Goal: Transaction & Acquisition: Purchase product/service

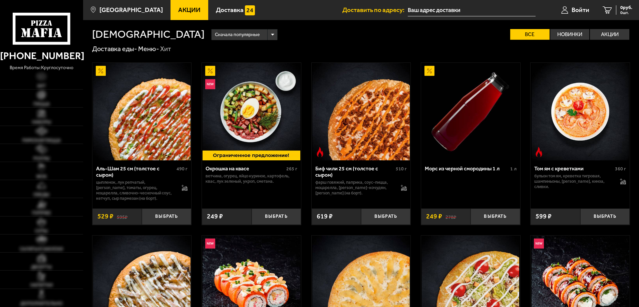
type input "Вербная улица, 18к1"
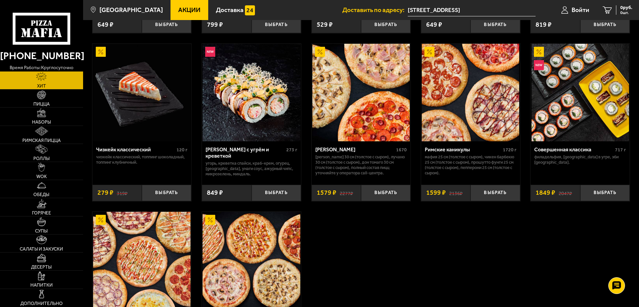
scroll to position [156, 0]
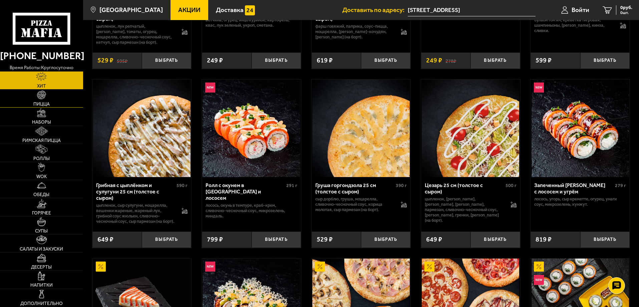
click at [37, 96] on img at bounding box center [41, 94] width 9 height 9
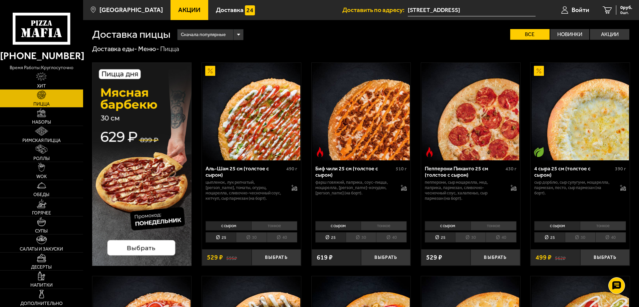
click at [471, 10] on input "Вербная улица, 18к1" at bounding box center [472, 10] width 128 height 12
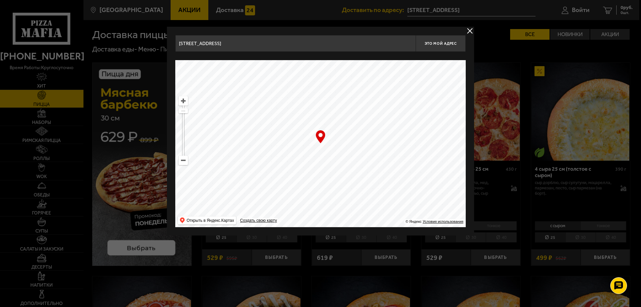
click at [470, 29] on button "delivery type" at bounding box center [469, 31] width 8 height 8
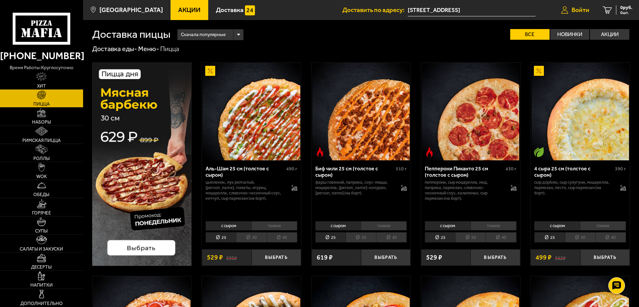
click at [581, 8] on span "Войти" at bounding box center [580, 10] width 18 height 6
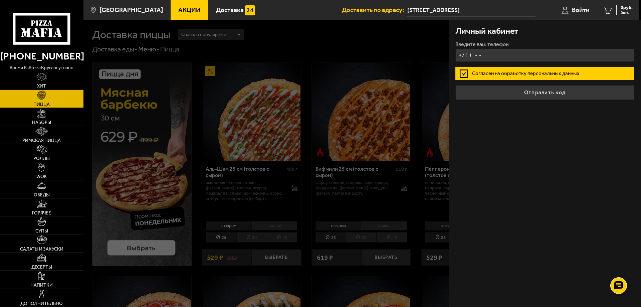
click at [509, 56] on input "+7 ( ) - -" at bounding box center [544, 55] width 179 height 13
type input "+7 (904) 550-78-18"
click at [465, 70] on label "Согласен на обработку персональных данных" at bounding box center [544, 73] width 179 height 13
click at [0, 0] on input "Согласен на обработку персональных данных" at bounding box center [0, 0] width 0 height 0
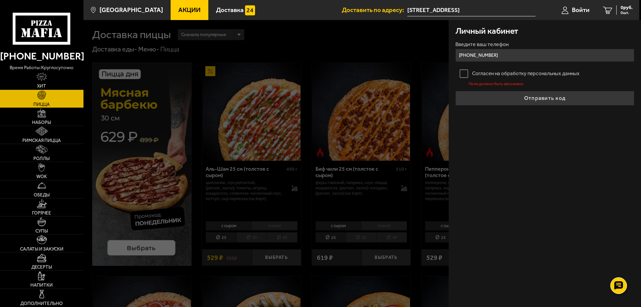
click at [467, 74] on label "Согласен на обработку персональных данных" at bounding box center [544, 73] width 179 height 13
click at [0, 0] on input "Согласен на обработку персональных данных" at bounding box center [0, 0] width 0 height 0
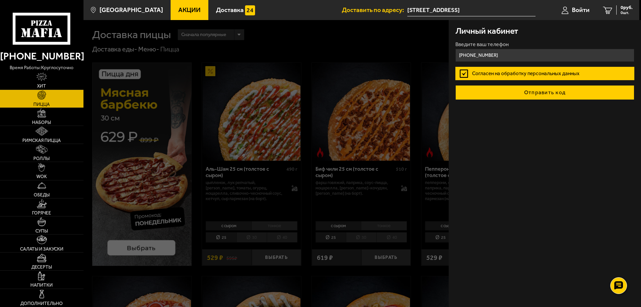
click at [543, 92] on button "Отправить код" at bounding box center [544, 92] width 179 height 15
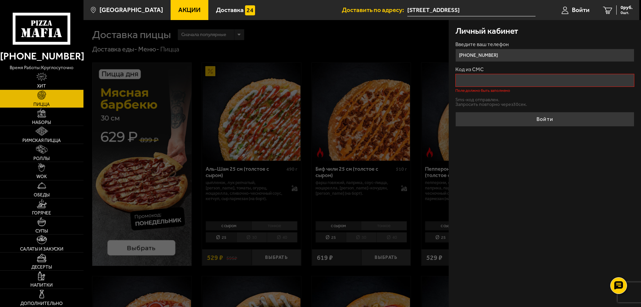
click at [278, 6] on ul "Акции Доставка" at bounding box center [255, 10] width 171 height 20
click at [506, 82] on input "Код из СМС" at bounding box center [544, 80] width 179 height 13
click at [513, 77] on input "Код из СМС" at bounding box center [544, 80] width 179 height 13
click at [521, 169] on div "Личный кабинет Введите ваш телефон +7 (904) 550-78-18 Код из СМС Поле должно бы…" at bounding box center [544, 163] width 192 height 287
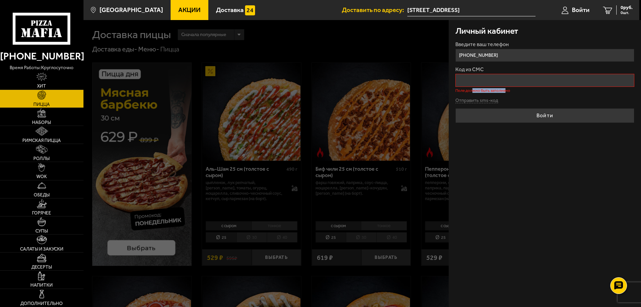
drag, startPoint x: 473, startPoint y: 92, endPoint x: 504, endPoint y: 91, distance: 31.1
click at [504, 91] on p "Поле должно быть заполнено" at bounding box center [544, 90] width 179 height 4
click at [474, 100] on button "Отправить sms-код" at bounding box center [476, 100] width 43 height 5
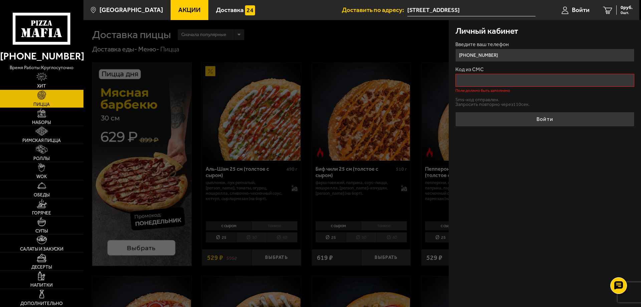
click at [513, 76] on input "Код из СМС" at bounding box center [544, 80] width 179 height 13
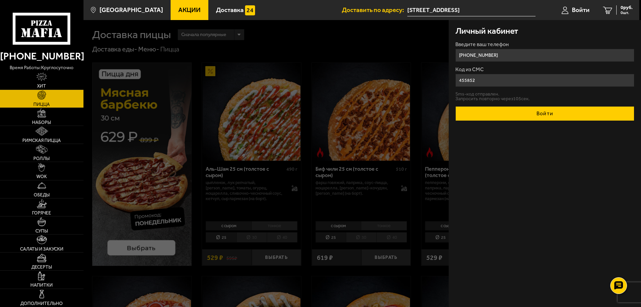
type input "455852"
click at [557, 111] on button "Войти" at bounding box center [544, 113] width 179 height 15
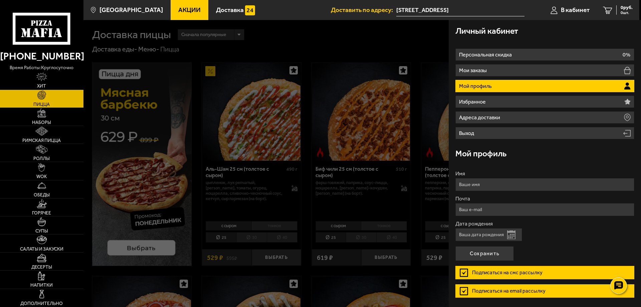
click at [371, 83] on div at bounding box center [403, 173] width 641 height 307
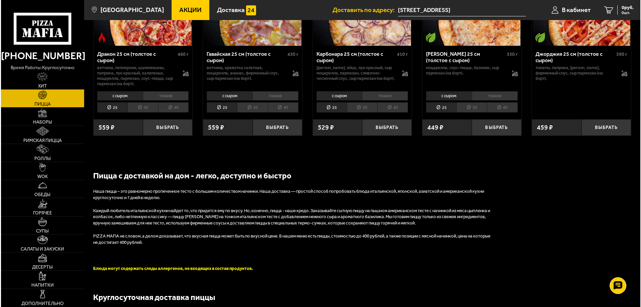
scroll to position [1090, 0]
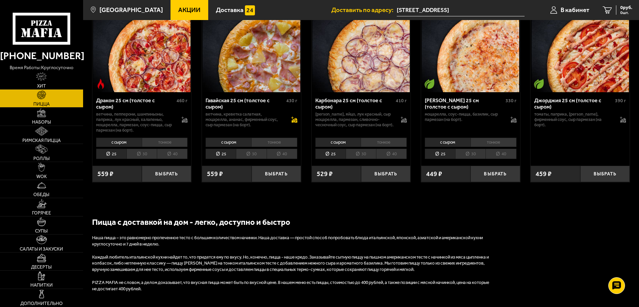
click at [295, 122] on icon at bounding box center [294, 119] width 6 height 6
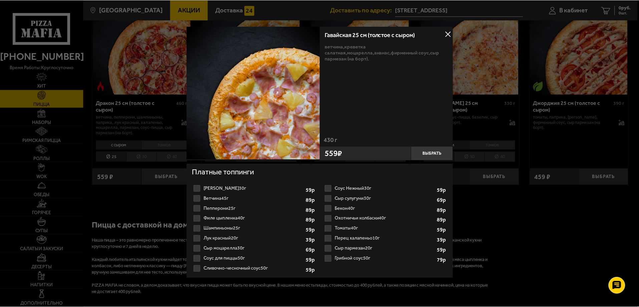
scroll to position [0, 0]
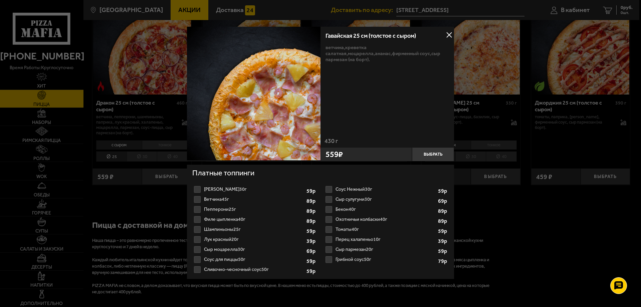
click at [444, 32] on button at bounding box center [449, 35] width 10 height 10
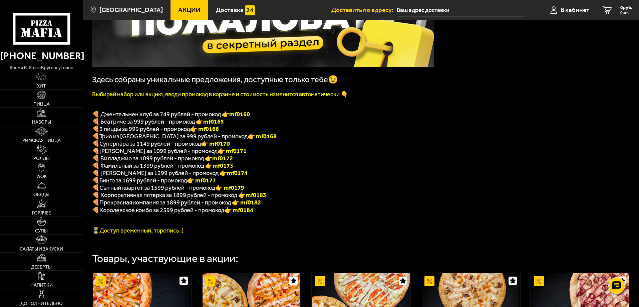
scroll to position [78, 0]
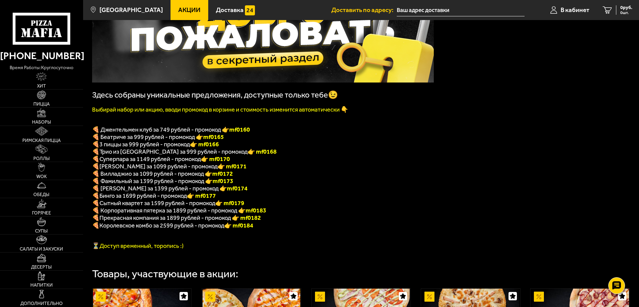
click at [367, 148] on p "🍕 3 пиццы за 999 рублей - промокод 👉 mf0166" at bounding box center [263, 143] width 342 height 7
click at [348, 152] on p "🍕 Трио из [GEOGRAPHIC_DATA] за 999 рублей - промокод 👉 mf0168" at bounding box center [263, 151] width 342 height 7
click at [115, 148] on span "3 пиццы за 999 рублей - промокод" at bounding box center [144, 143] width 90 height 7
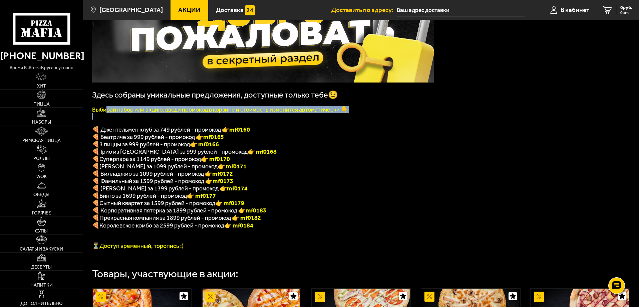
drag, startPoint x: 106, startPoint y: 112, endPoint x: 255, endPoint y: 119, distance: 148.6
click at [250, 119] on div "Здесь собраны уникальные предложения, доступные только тебе😉 Выбирай набор или …" at bounding box center [263, 115] width 342 height 267
click at [275, 113] on font "Выбирай набор или акцию, вводи промокод в корзине и стоимость изменится автомат…" at bounding box center [220, 109] width 256 height 7
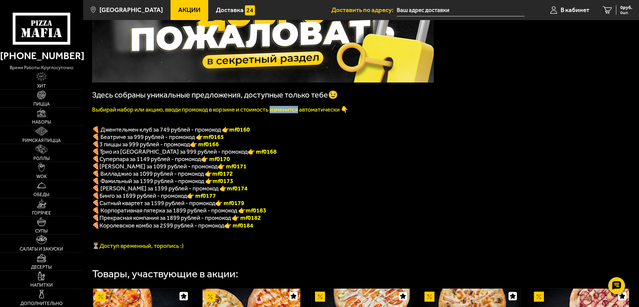
click at [275, 113] on font "Выбирай набор или акцию, вводи промокод в корзине и стоимость изменится автомат…" at bounding box center [220, 109] width 256 height 7
click at [381, 113] on p "Выбирай набор или акцию, вводи промокод в корзине и стоимость изменится автомат…" at bounding box center [263, 109] width 342 height 7
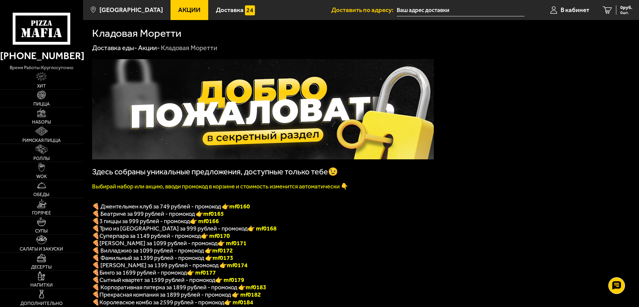
scroll to position [0, 0]
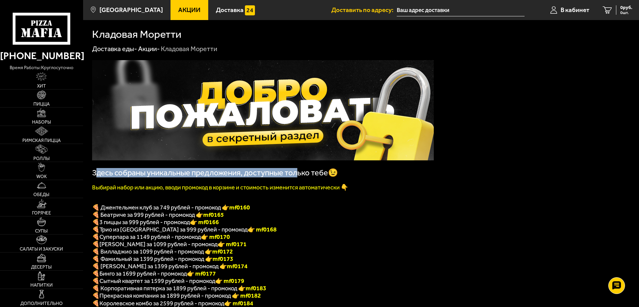
drag, startPoint x: 95, startPoint y: 172, endPoint x: 300, endPoint y: 175, distance: 205.2
click at [298, 175] on span "Здесь собраны уникальные предложения, доступные только тебе😉" at bounding box center [215, 172] width 246 height 9
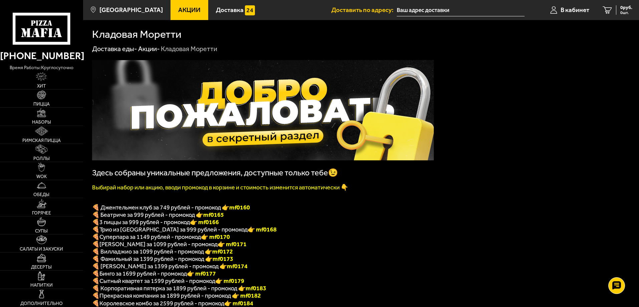
click at [306, 175] on span "Здесь собраны уникальные предложения, доступные только тебе😉" at bounding box center [215, 172] width 246 height 9
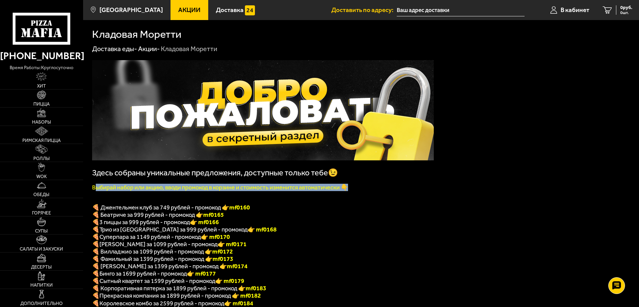
drag, startPoint x: 97, startPoint y: 187, endPoint x: 356, endPoint y: 191, distance: 258.9
click at [352, 191] on p "Выбирай набор или акцию, вводи промокод в корзине и стоимость изменится автомат…" at bounding box center [263, 186] width 342 height 7
click at [383, 191] on p "Выбирай набор или акцию, вводи промокод в корзине и стоимость изменится автомат…" at bounding box center [263, 186] width 342 height 7
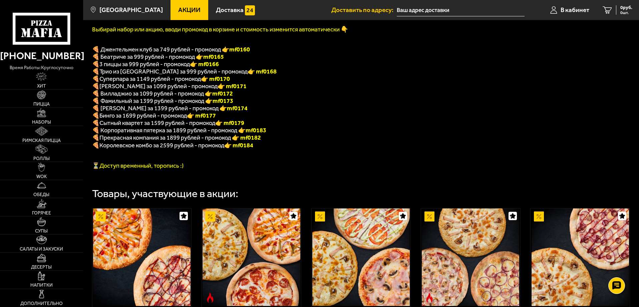
scroll to position [156, 0]
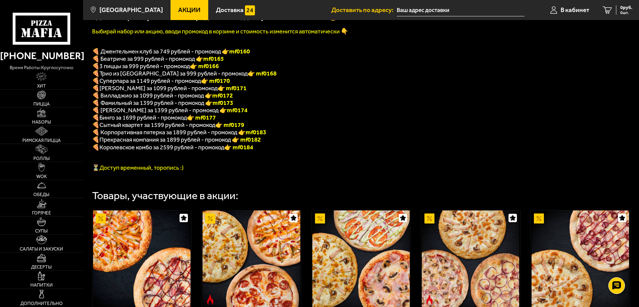
click at [104, 151] on span "Королевское комбо за 2599 рублей - промокод" at bounding box center [161, 146] width 125 height 7
drag, startPoint x: 101, startPoint y: 175, endPoint x: 198, endPoint y: 176, distance: 96.4
click at [192, 171] on p "⏳Доступ временный, торопись :)" at bounding box center [263, 167] width 342 height 7
click at [209, 171] on p "⏳Доступ временный, торопись :)" at bounding box center [263, 167] width 342 height 7
drag, startPoint x: 112, startPoint y: 122, endPoint x: 153, endPoint y: 123, distance: 41.0
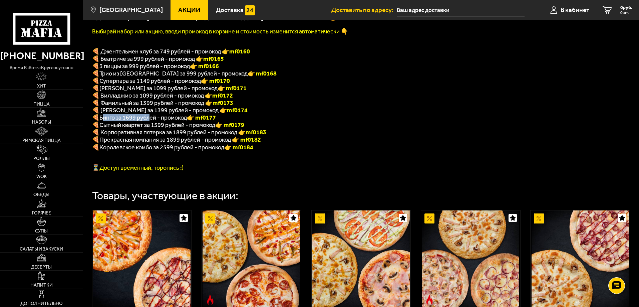
click at [151, 121] on span "Бинго за 1699 рублей - промокод" at bounding box center [142, 117] width 87 height 7
drag, startPoint x: 108, startPoint y: 117, endPoint x: 146, endPoint y: 116, distance: 38.4
click at [145, 114] on span "🍕 [PERSON_NAME] за 1399 рублей - промокод 👉 mf0174" at bounding box center [169, 109] width 155 height 7
click at [155, 114] on span "🍕 [PERSON_NAME] за 1399 рублей - промокод 👉 mf0174" at bounding box center [169, 109] width 155 height 7
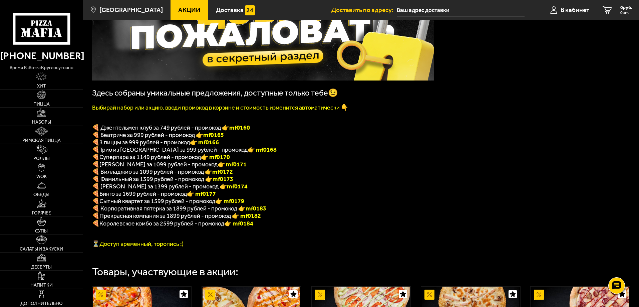
scroll to position [78, 0]
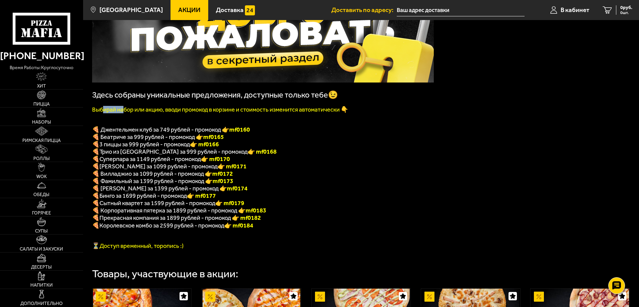
drag, startPoint x: 103, startPoint y: 114, endPoint x: 123, endPoint y: 115, distance: 20.1
click at [124, 113] on font "Выбирай набор или акцию, вводи промокод в корзине и стоимость изменится автомат…" at bounding box center [220, 109] width 256 height 7
click at [95, 132] on span "🍕 Джентельмен клуб за 749 рублей - промокод 👉 mf0160" at bounding box center [171, 129] width 158 height 7
drag, startPoint x: 239, startPoint y: 131, endPoint x: 250, endPoint y: 132, distance: 11.4
click at [245, 132] on b "mf0160" at bounding box center [239, 129] width 21 height 7
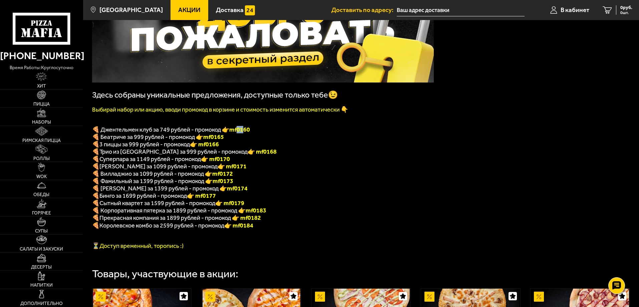
click at [239, 132] on b "mf0160" at bounding box center [239, 129] width 21 height 7
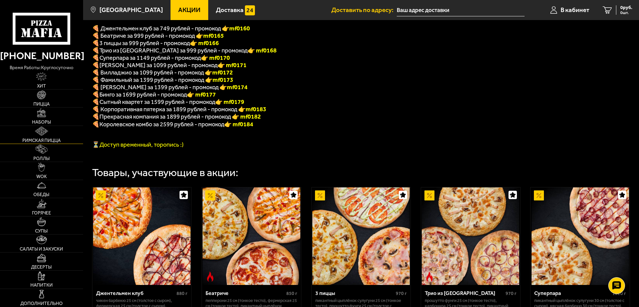
scroll to position [177, 0]
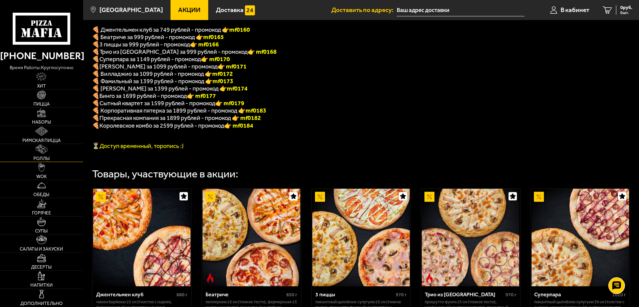
click at [44, 152] on img at bounding box center [41, 148] width 11 height 9
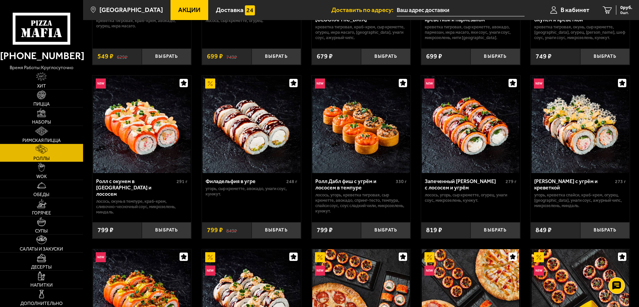
scroll to position [156, 0]
